Goal: Transaction & Acquisition: Purchase product/service

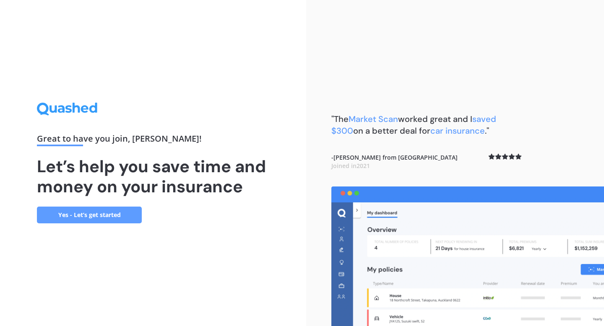
click at [98, 207] on link "Yes - Let’s get started" at bounding box center [89, 215] width 105 height 17
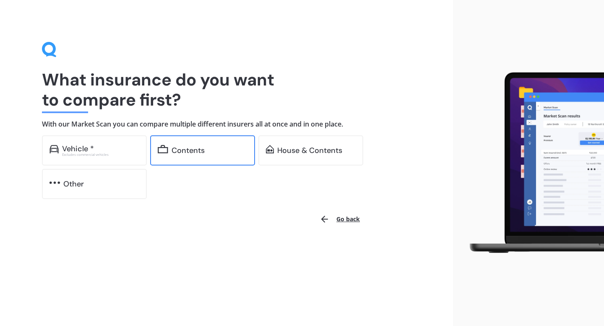
click at [181, 159] on div "Contents" at bounding box center [202, 150] width 105 height 30
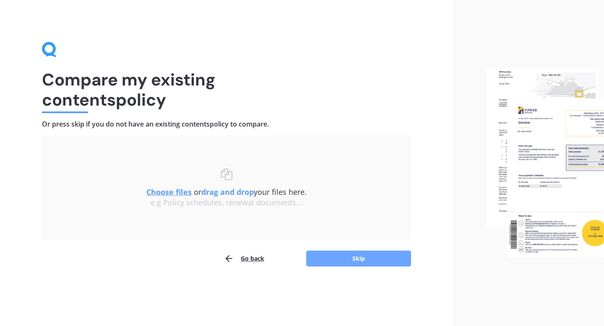
click at [348, 253] on button "Skip" at bounding box center [358, 259] width 105 height 16
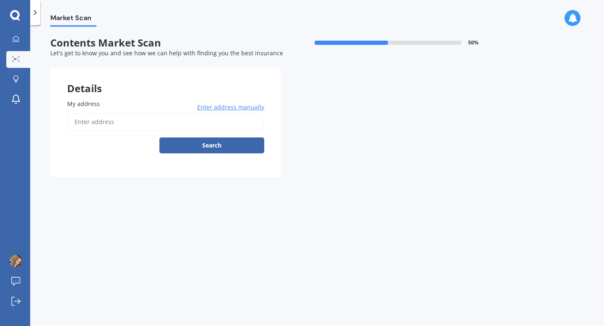
click at [200, 121] on input "My address" at bounding box center [165, 122] width 197 height 18
type input "[STREET_ADDRESS]"
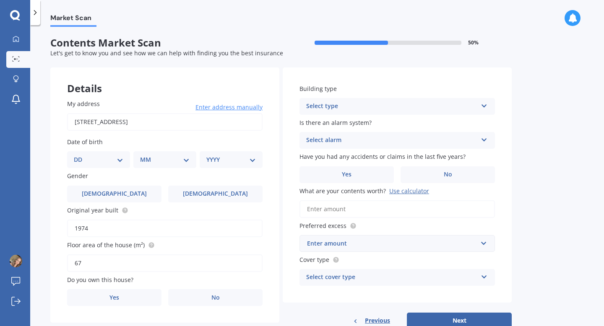
click at [105, 161] on select "DD 01 02 03 04 05 06 07 08 09 10 11 12 13 14 15 16 17 18 19 20 21 22 23 24 25 2…" at bounding box center [98, 159] width 49 height 9
select select "16"
click at [81, 156] on select "DD 01 02 03 04 05 06 07 08 09 10 11 12 13 14 15 16 17 18 19 20 21 22 23 24 25 2…" at bounding box center [98, 159] width 49 height 9
click at [161, 162] on select "MM 01 02 03 04 05 06 07 08 09 10 11 12" at bounding box center [166, 159] width 46 height 9
select select "11"
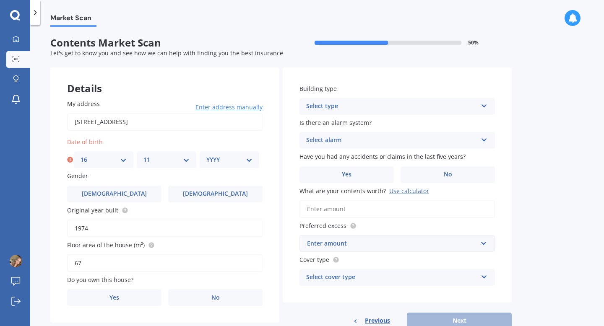
click at [143, 156] on select "MM 01 02 03 04 05 06 07 08 09 10 11 12" at bounding box center [166, 159] width 46 height 9
click at [219, 161] on select "YYYY 2009 2008 2007 2006 2005 2004 2003 2002 2001 2000 1999 1998 1997 1996 1995…" at bounding box center [229, 159] width 46 height 9
select select "1998"
click at [206, 156] on select "YYYY 2009 2008 2007 2006 2005 2004 2003 2002 2001 2000 1999 1998 1997 1996 1995…" at bounding box center [229, 159] width 46 height 9
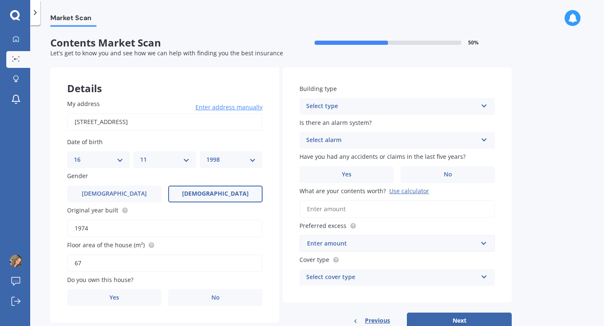
click at [211, 200] on label "[DEMOGRAPHIC_DATA]" at bounding box center [215, 194] width 94 height 17
click at [0, 0] on input "[DEMOGRAPHIC_DATA]" at bounding box center [0, 0] width 0 height 0
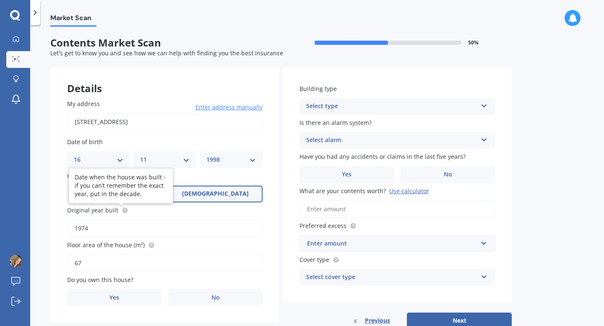
click at [123, 212] on circle at bounding box center [124, 210] width 5 height 5
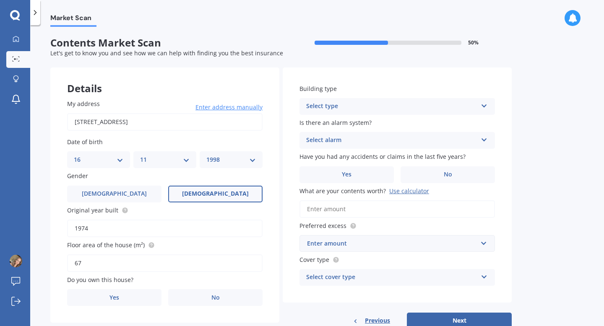
click at [108, 226] on input "1974" at bounding box center [164, 229] width 195 height 18
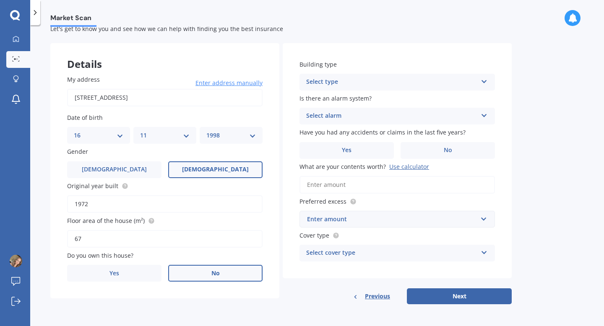
type input "1972"
click at [190, 278] on label "No" at bounding box center [215, 273] width 94 height 17
click at [0, 0] on input "No" at bounding box center [0, 0] width 0 height 0
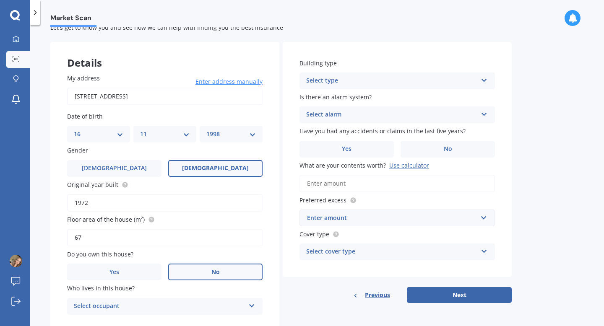
scroll to position [54, 0]
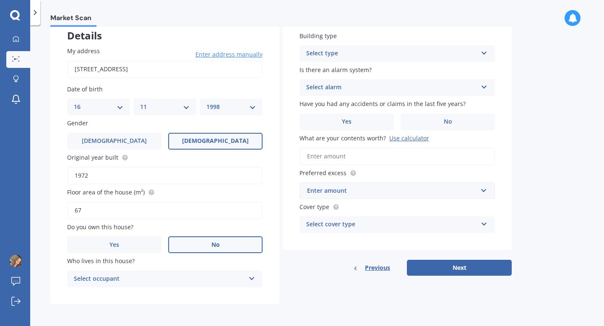
click at [217, 279] on div "Select occupant" at bounding box center [159, 279] width 171 height 10
click at [210, 293] on div "Tenant" at bounding box center [165, 295] width 195 height 15
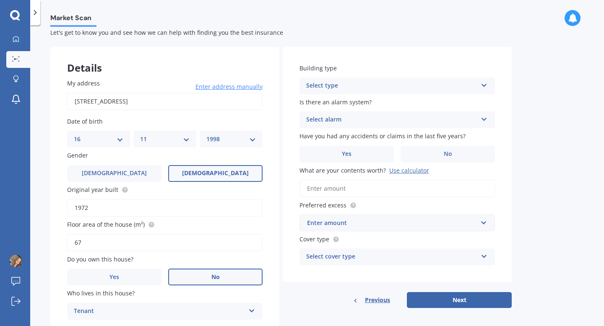
click at [356, 88] on div "Select type" at bounding box center [391, 86] width 171 height 10
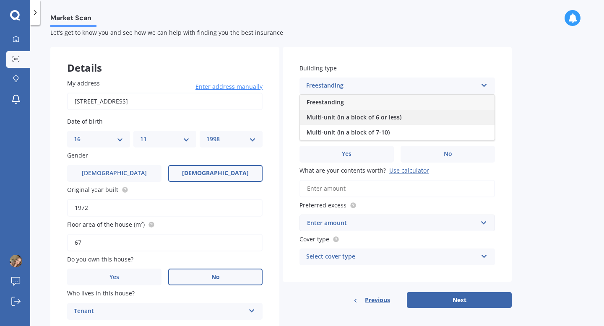
click at [374, 121] on span "Multi-unit (in a block of 6 or less)" at bounding box center [353, 117] width 95 height 8
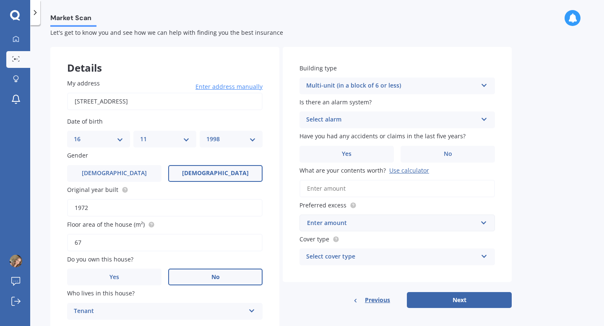
click at [373, 120] on div "Select alarm" at bounding box center [391, 120] width 171 height 10
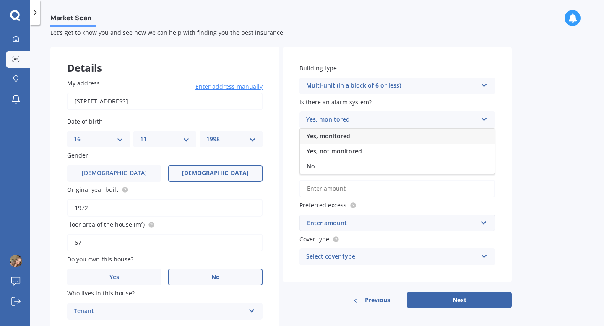
click at [356, 165] on div "No" at bounding box center [397, 166] width 195 height 15
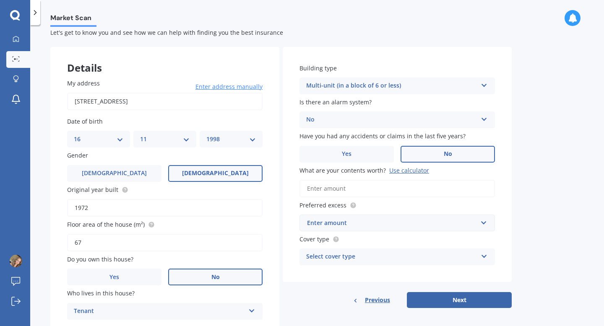
click at [427, 153] on label "No" at bounding box center [447, 154] width 94 height 17
click at [0, 0] on input "No" at bounding box center [0, 0] width 0 height 0
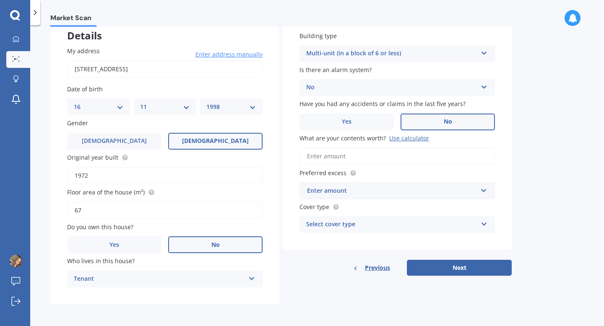
click at [398, 199] on div "Building type Multi-unit (in a block of 6 or less) Freestanding Multi-unit (in …" at bounding box center [397, 133] width 229 height 236
click at [398, 195] on input "text" at bounding box center [394, 191] width 188 height 16
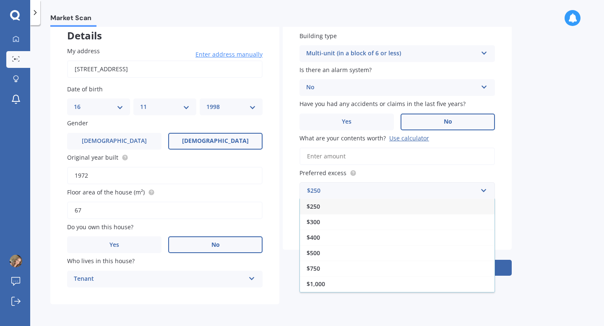
click at [375, 209] on div "$250" at bounding box center [397, 207] width 195 height 16
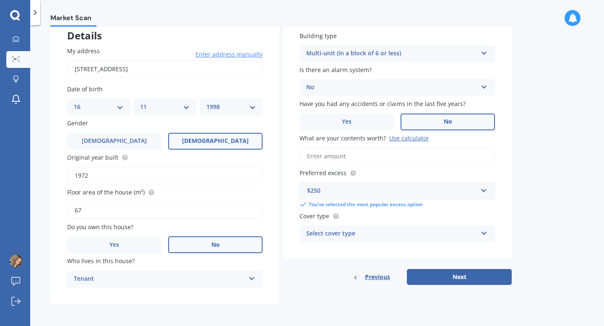
click at [377, 188] on div "$250" at bounding box center [392, 190] width 170 height 9
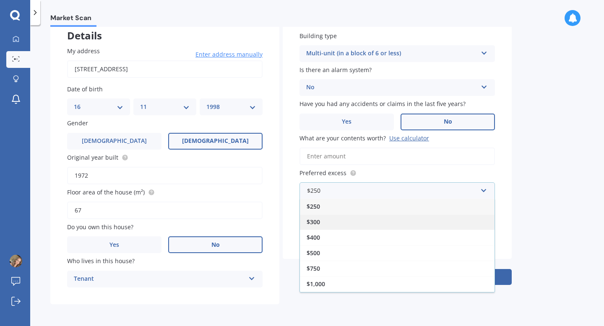
click at [365, 227] on div "$300" at bounding box center [397, 222] width 195 height 16
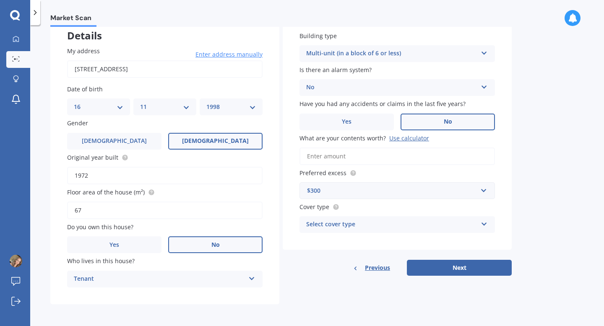
click at [384, 228] on div "Select cover type" at bounding box center [391, 225] width 171 height 10
click at [379, 239] on div "High" at bounding box center [397, 241] width 195 height 15
click at [427, 263] on button "Next" at bounding box center [459, 268] width 105 height 16
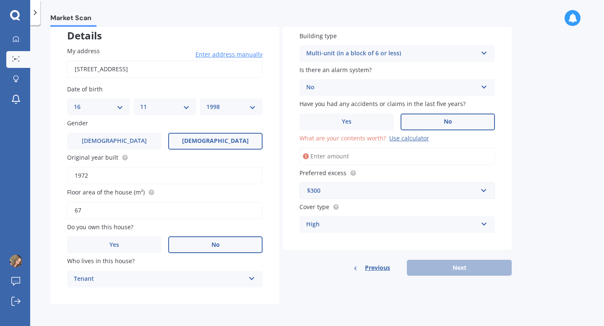
click at [382, 161] on input "What are your contents worth? Use calculator" at bounding box center [396, 157] width 195 height 18
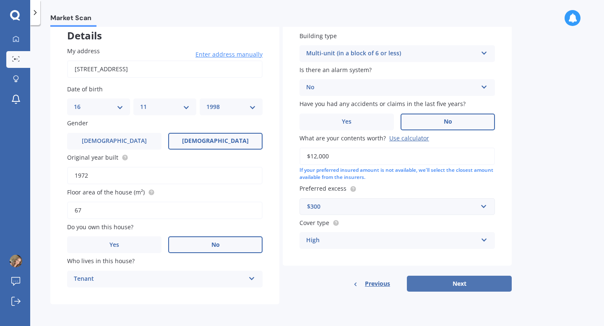
type input "$12,000"
click at [457, 287] on button "Next" at bounding box center [459, 284] width 105 height 16
select select "16"
select select "11"
select select "1998"
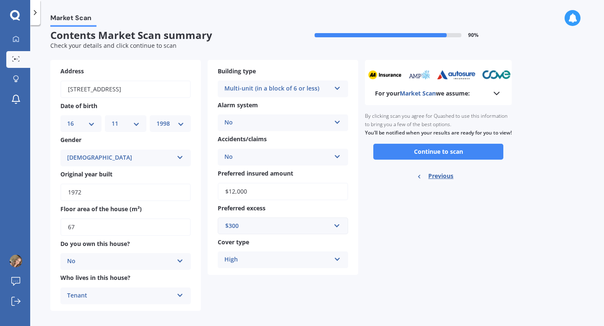
scroll to position [8, 0]
click at [401, 159] on button "Continue to scan" at bounding box center [438, 151] width 130 height 16
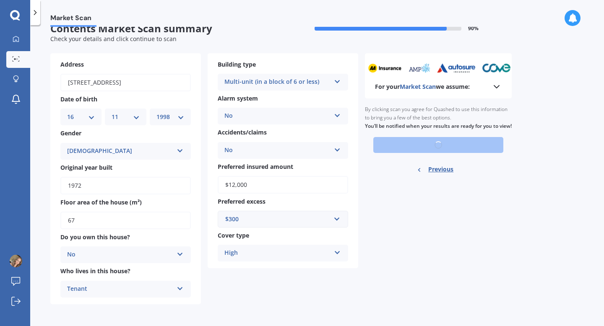
scroll to position [0, 0]
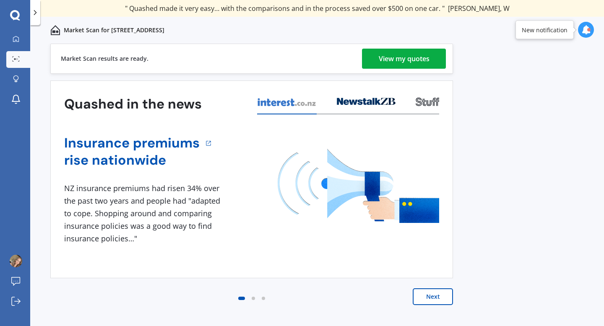
click at [413, 57] on div "View my quotes" at bounding box center [404, 59] width 51 height 20
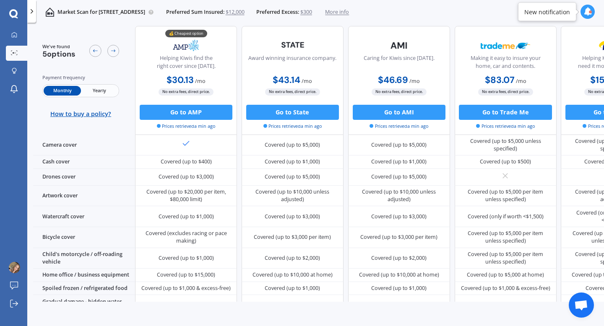
scroll to position [293, 0]
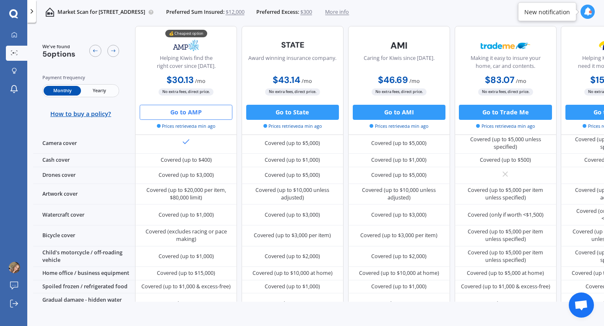
click at [197, 118] on button "Go to AMP" at bounding box center [186, 111] width 93 height 15
